Goal: Information Seeking & Learning: Find specific fact

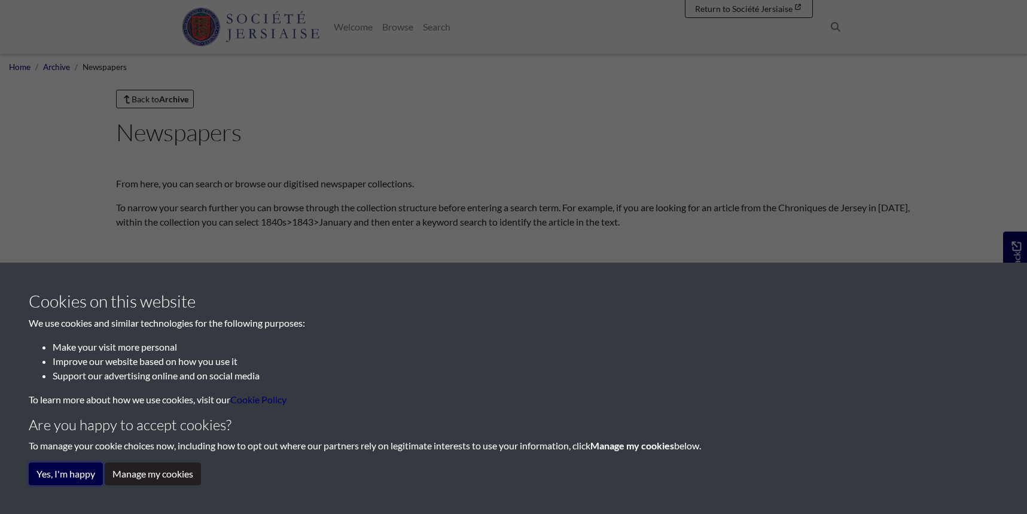
click at [80, 468] on button "Yes, I'm happy" at bounding box center [66, 473] width 74 height 23
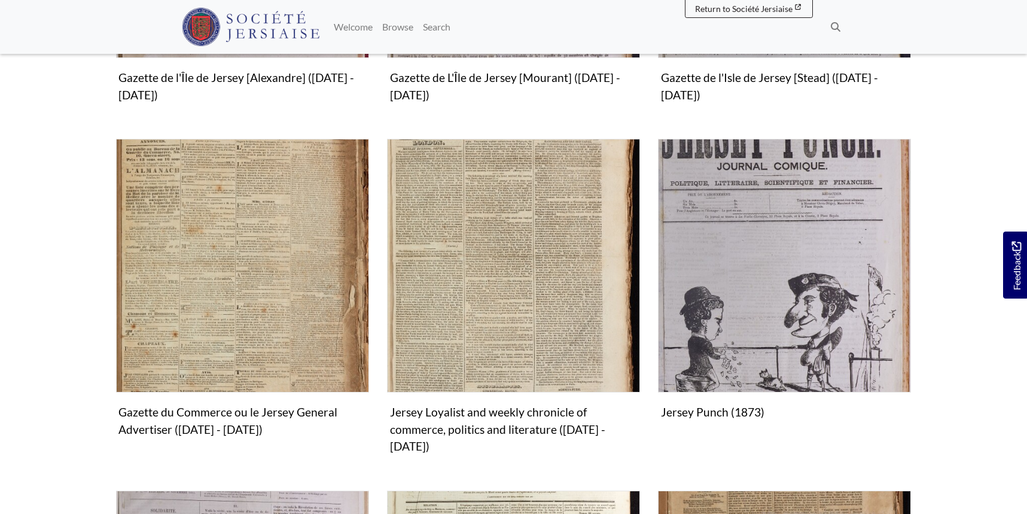
scroll to position [1509, 0]
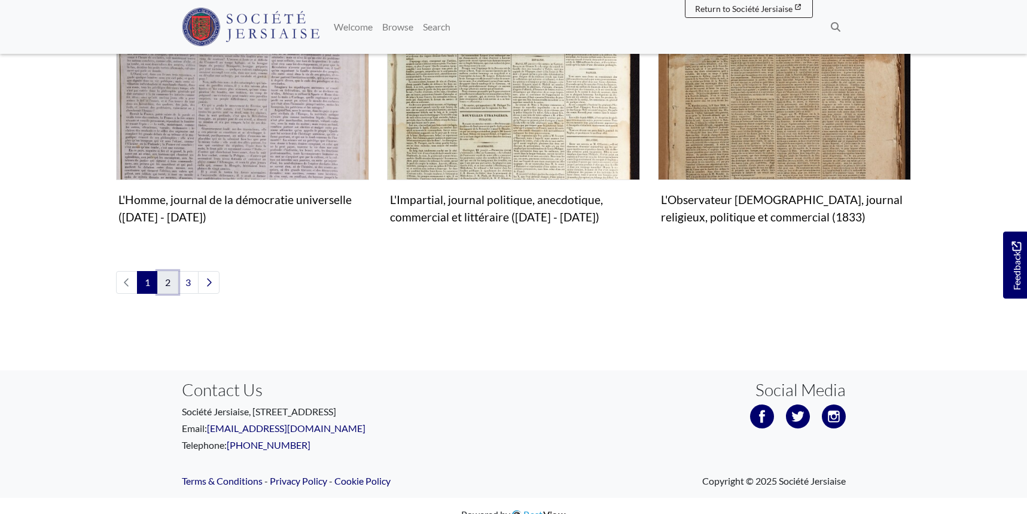
click at [176, 271] on link "2" at bounding box center [167, 282] width 21 height 23
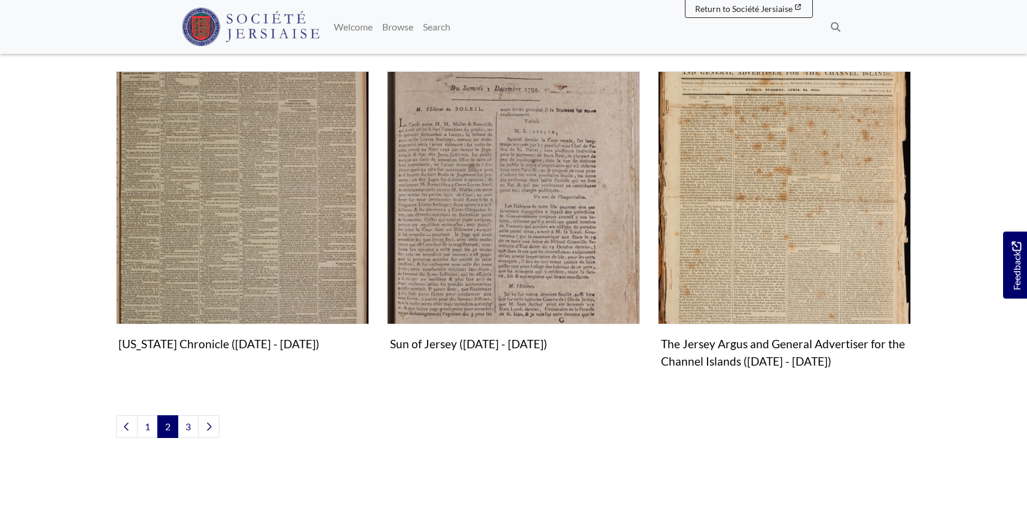
scroll to position [1387, 0]
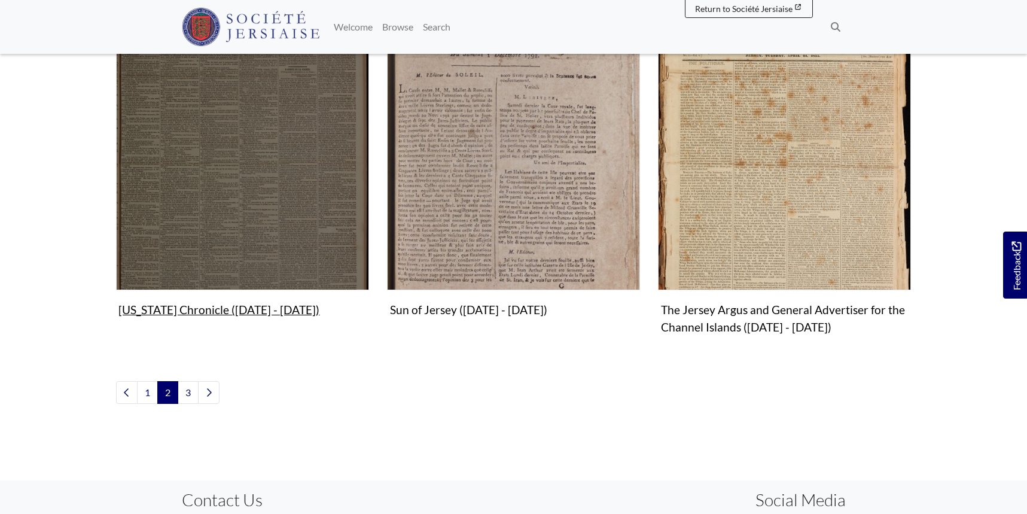
click at [230, 219] on img "Subcollection" at bounding box center [242, 163] width 253 height 253
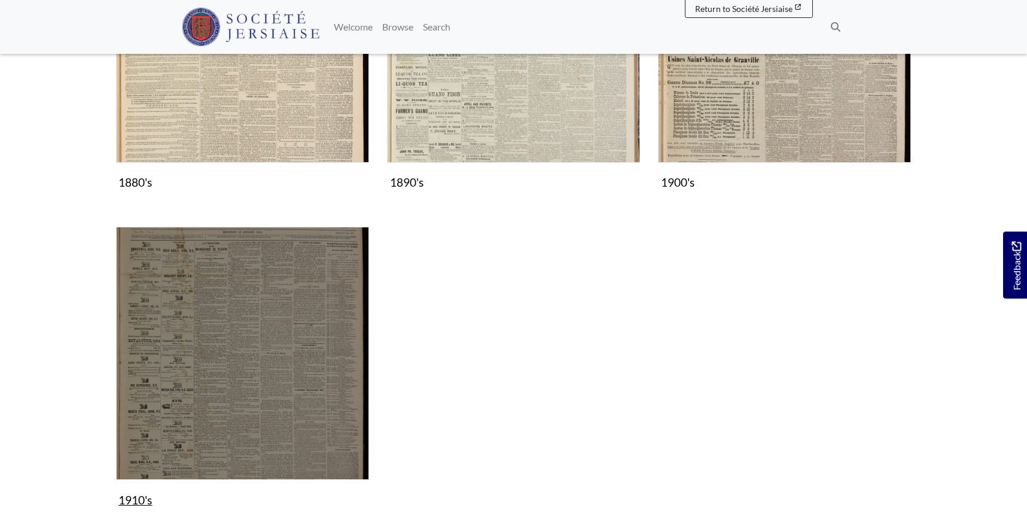
scroll to position [670, 0]
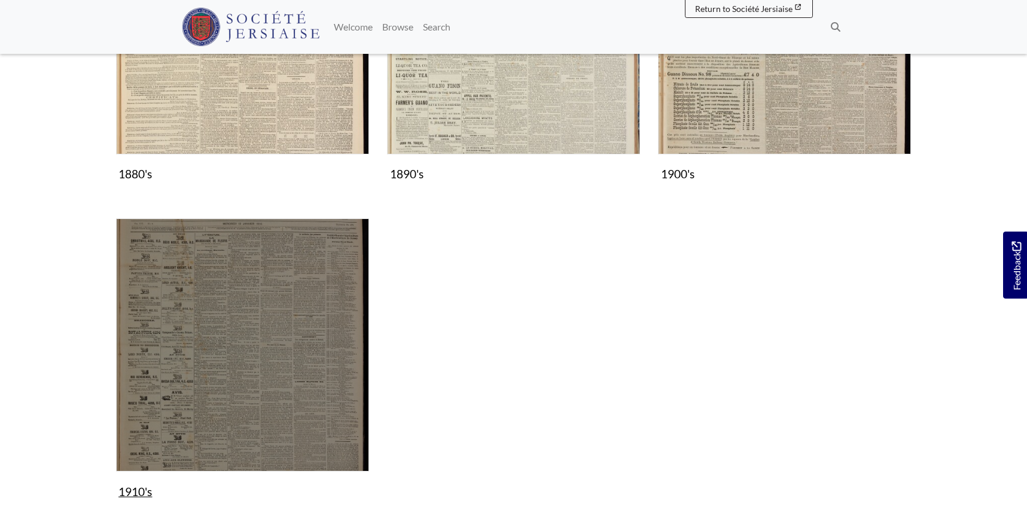
click at [356, 330] on img "Subcollection" at bounding box center [242, 344] width 253 height 253
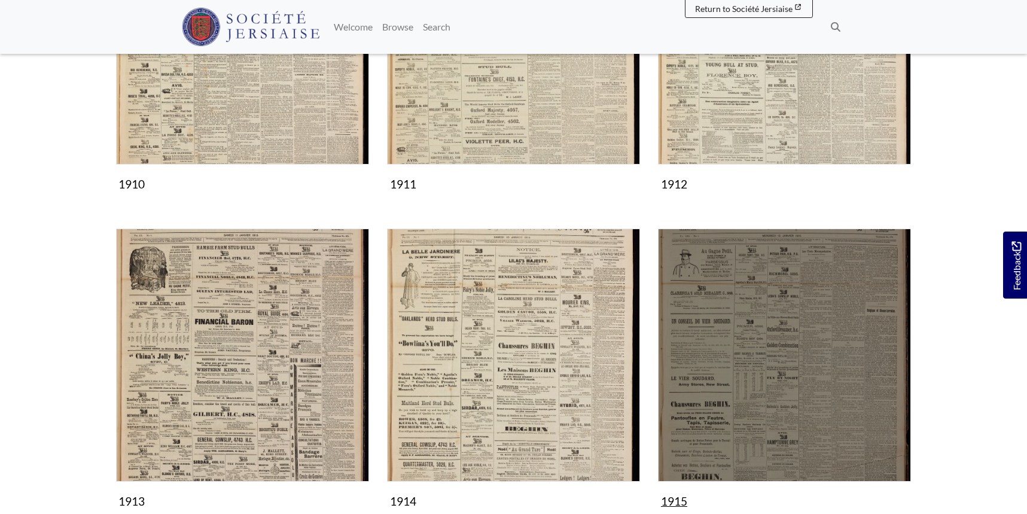
scroll to position [383, 0]
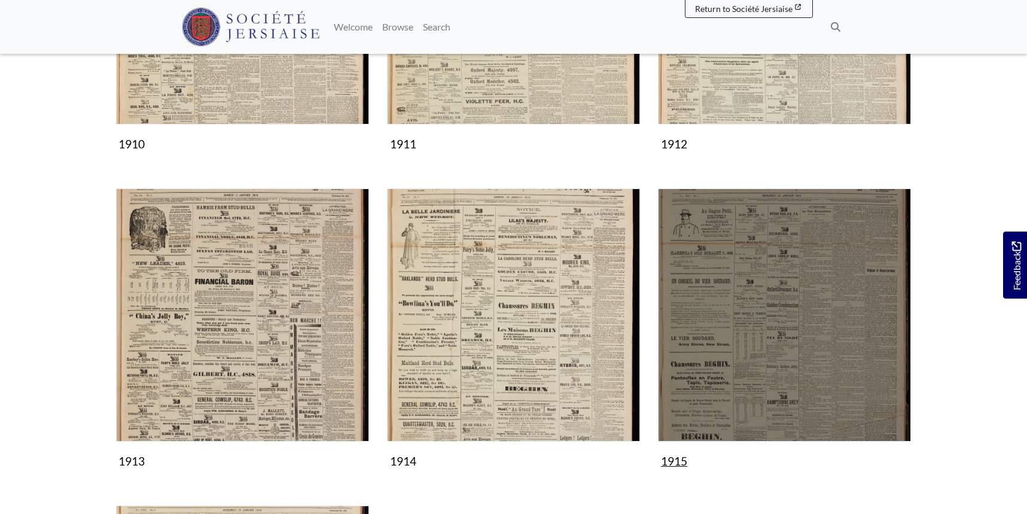
click at [689, 255] on img "Subcollection" at bounding box center [784, 314] width 253 height 253
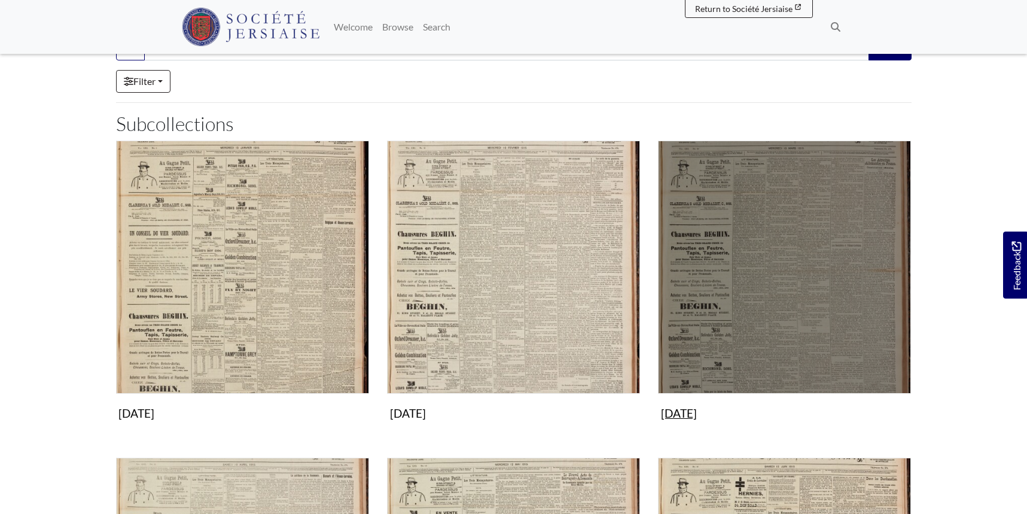
scroll to position [120, 0]
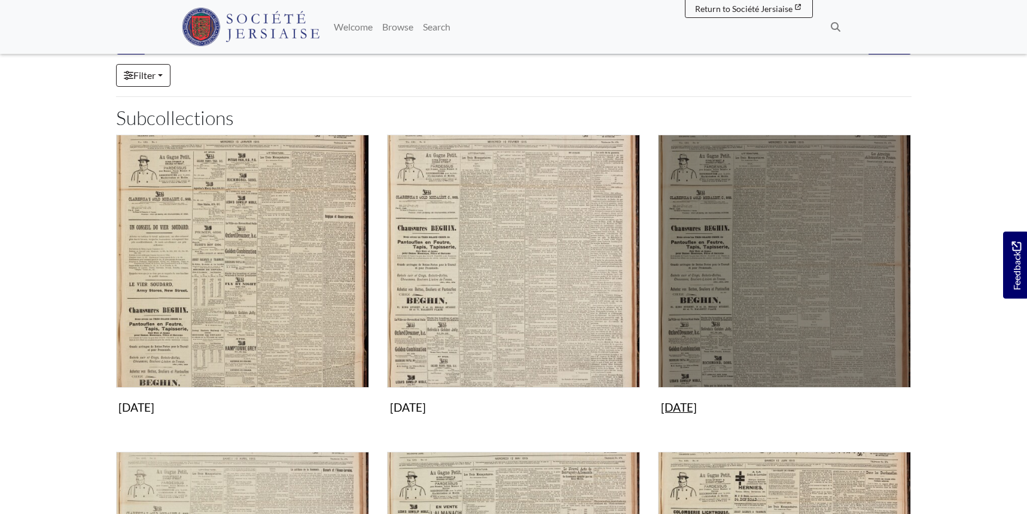
click at [761, 245] on img "Subcollection" at bounding box center [784, 261] width 253 height 253
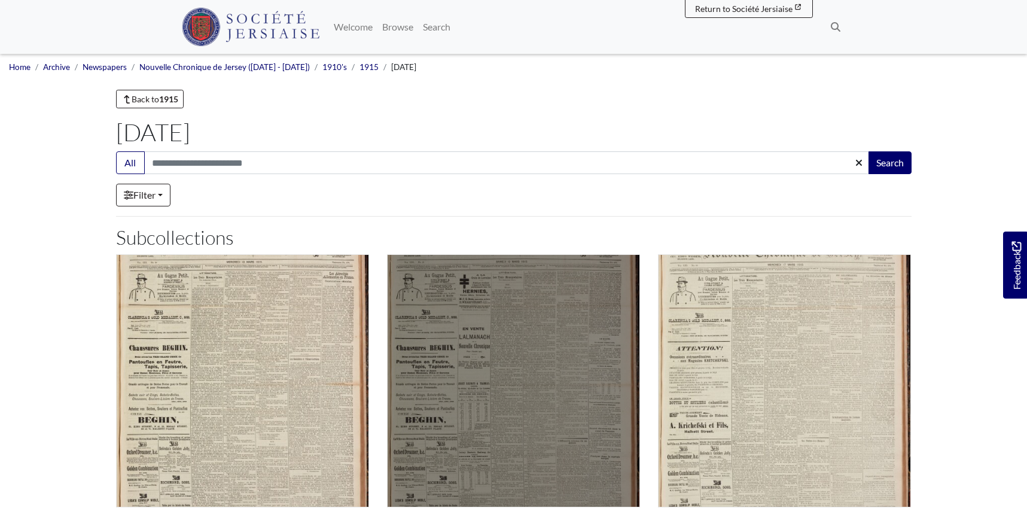
click at [491, 334] on img "Subcollection" at bounding box center [513, 380] width 253 height 253
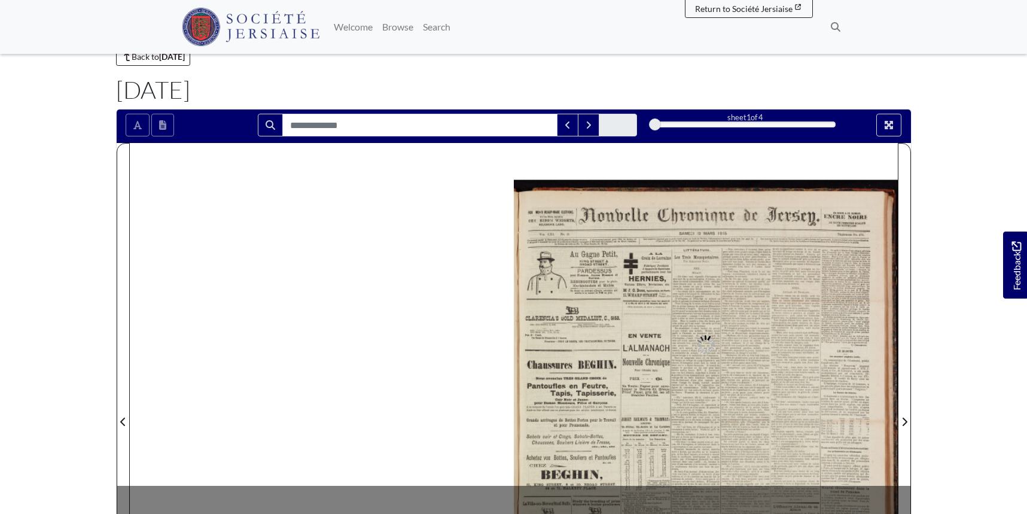
scroll to position [50, 0]
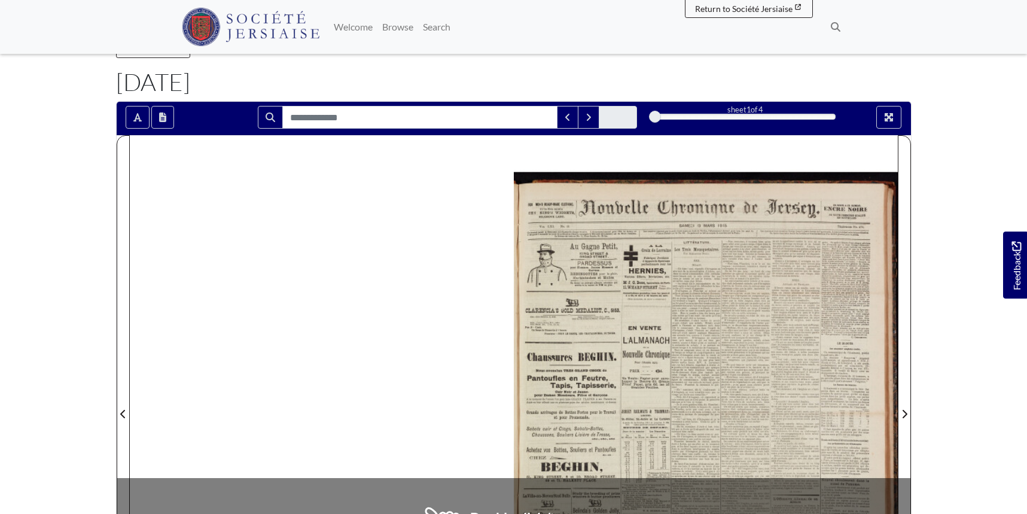
drag, startPoint x: 659, startPoint y: 119, endPoint x: 732, endPoint y: 135, distance: 74.7
click at [732, 129] on div "sheet 1 of 4 1 *" at bounding box center [514, 117] width 794 height 23
